Goal: Task Accomplishment & Management: Manage account settings

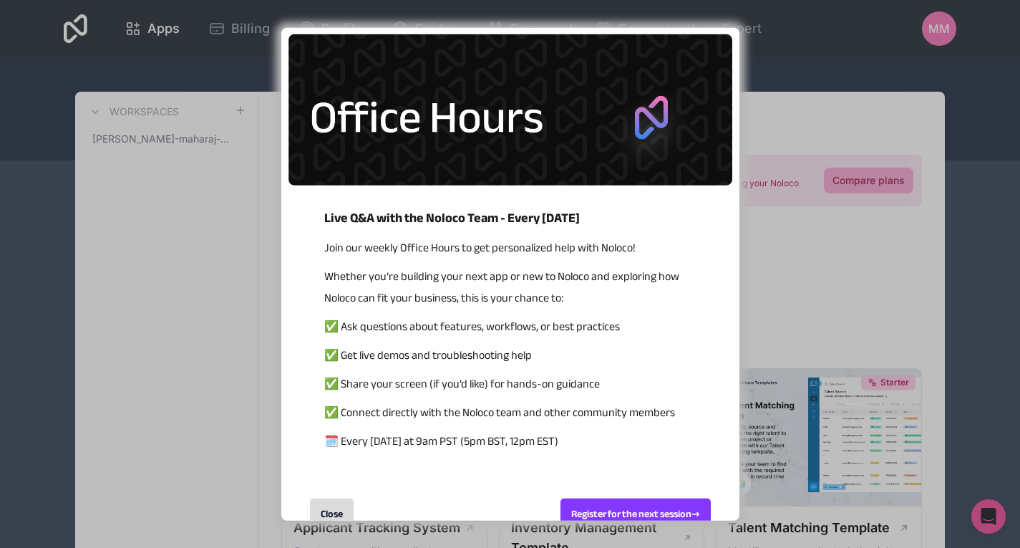
click at [996, 283] on div "Live Q&A with the Noloco Team - Every [DATE] Join our weekly Office Hours to ge…" at bounding box center [510, 274] width 1020 height 548
click at [330, 506] on div "Close" at bounding box center [332, 513] width 44 height 31
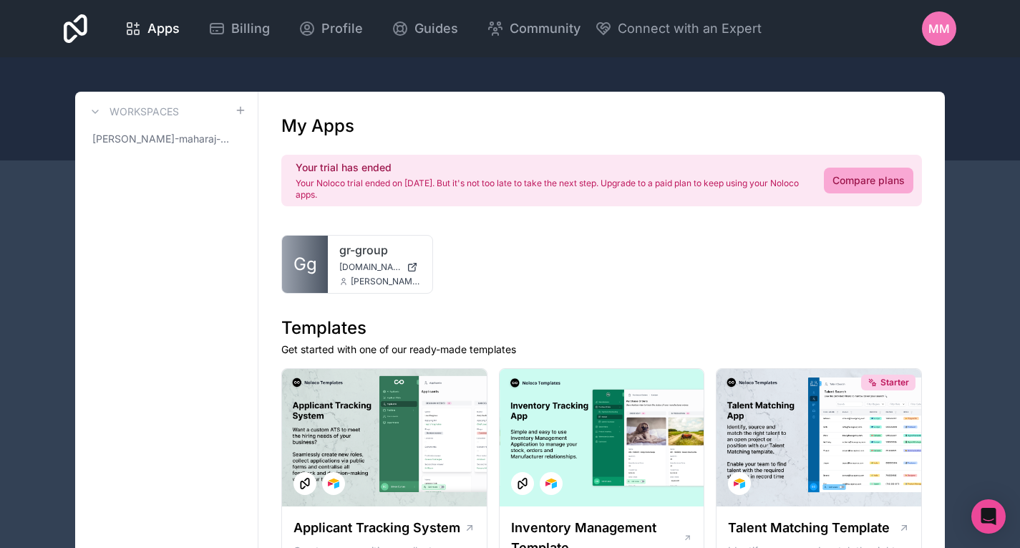
click at [78, 31] on icon at bounding box center [76, 28] width 24 height 29
click at [938, 36] on span "MM" at bounding box center [939, 28] width 21 height 17
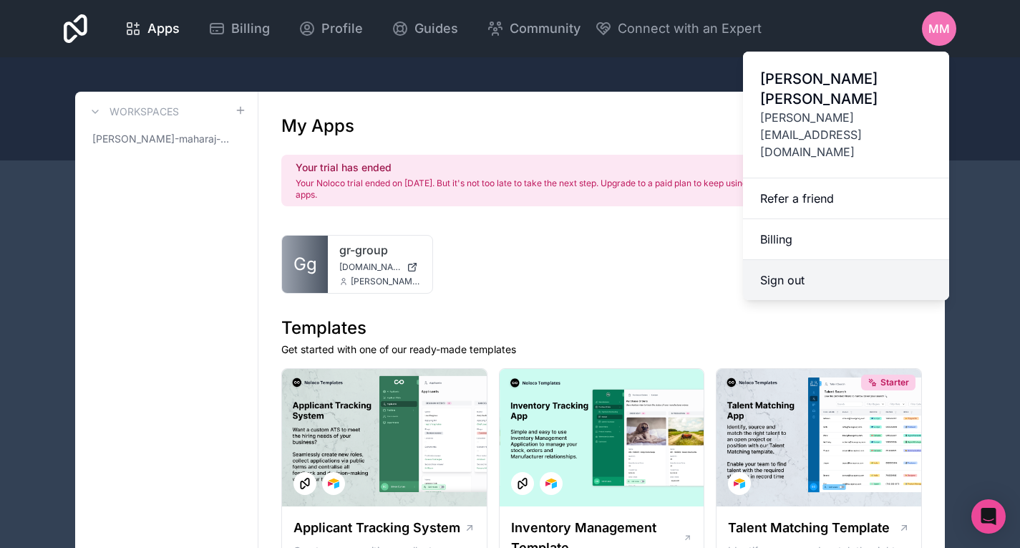
click at [795, 260] on button "Sign out" at bounding box center [846, 280] width 206 height 40
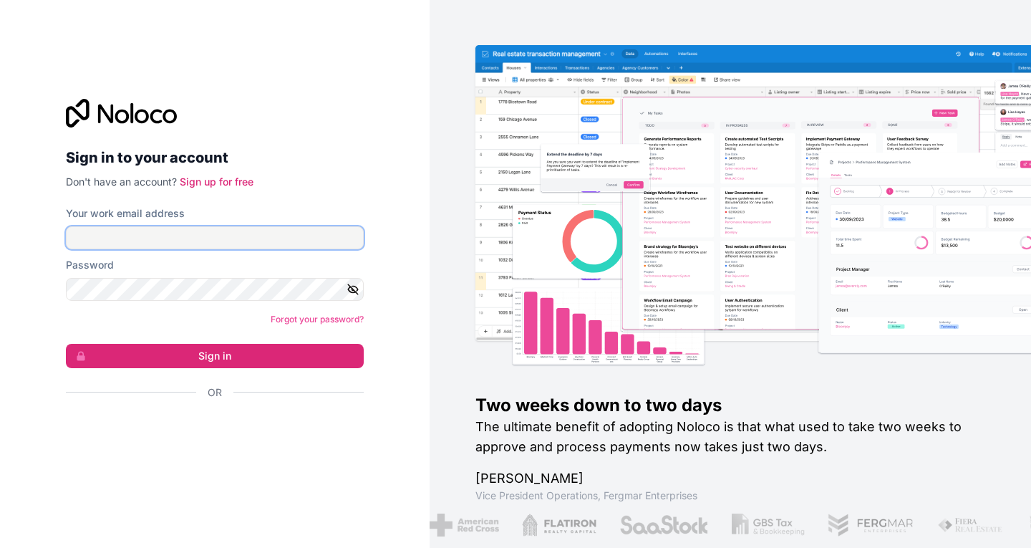
click at [189, 237] on input "Your work email address" at bounding box center [215, 237] width 298 height 23
type input "[EMAIL_ADDRESS][DOMAIN_NAME]"
drag, startPoint x: 186, startPoint y: 233, endPoint x: 13, endPoint y: 231, distance: 173.3
click at [13, 231] on div "Sign in to your account Don't have an account? Sign up for free Your work email…" at bounding box center [215, 274] width 430 height 548
click at [0, 319] on div "Sign in to your account Don't have an account? Sign up for free Your work email…" at bounding box center [215, 274] width 430 height 548
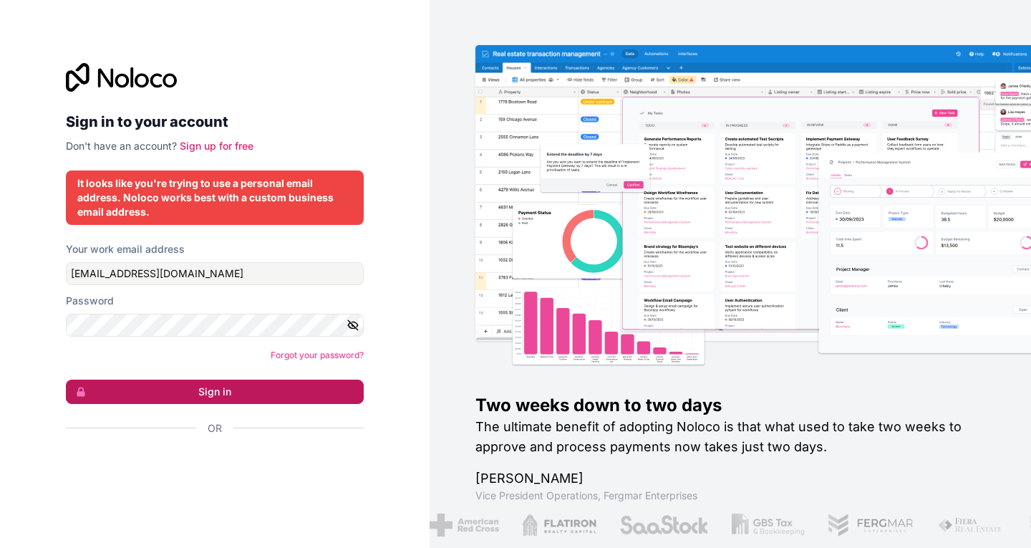
click at [221, 392] on button "Sign in" at bounding box center [215, 392] width 298 height 24
